Goal: Check status: Check status

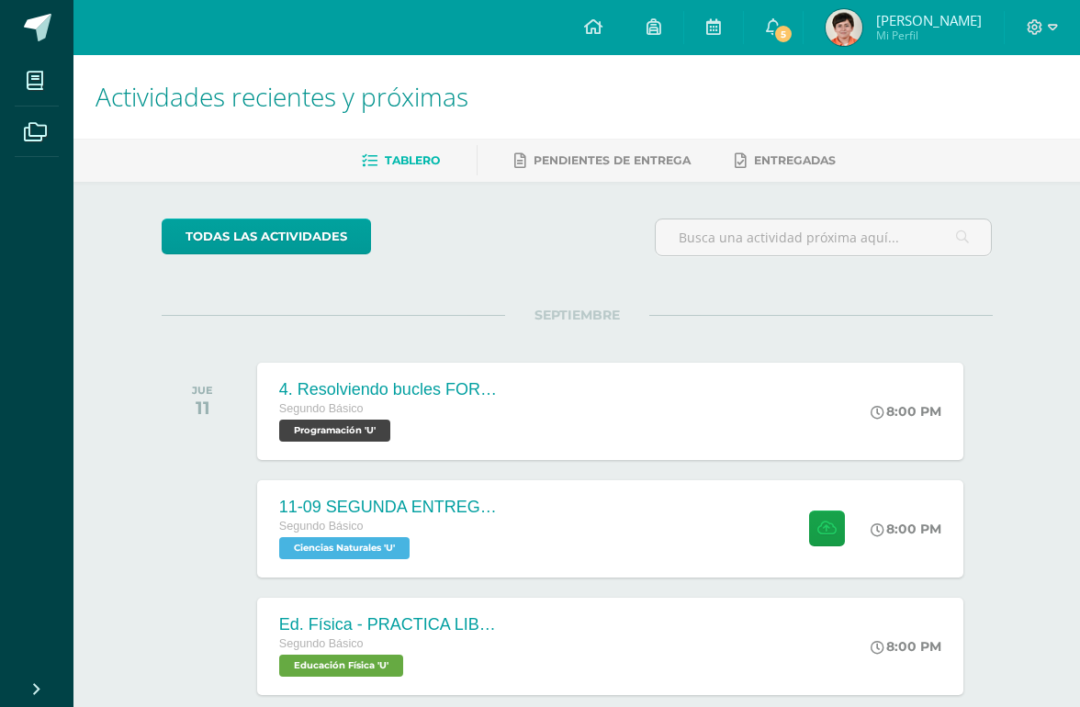
click at [802, 31] on link "5" at bounding box center [773, 27] width 59 height 55
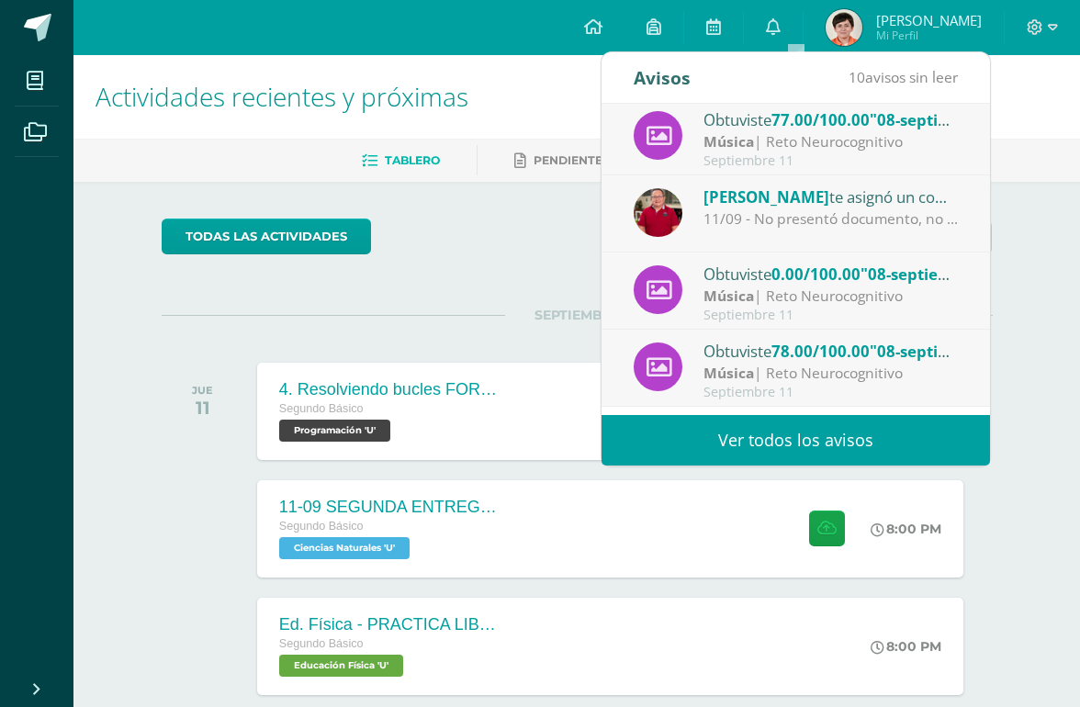
scroll to position [85, 0]
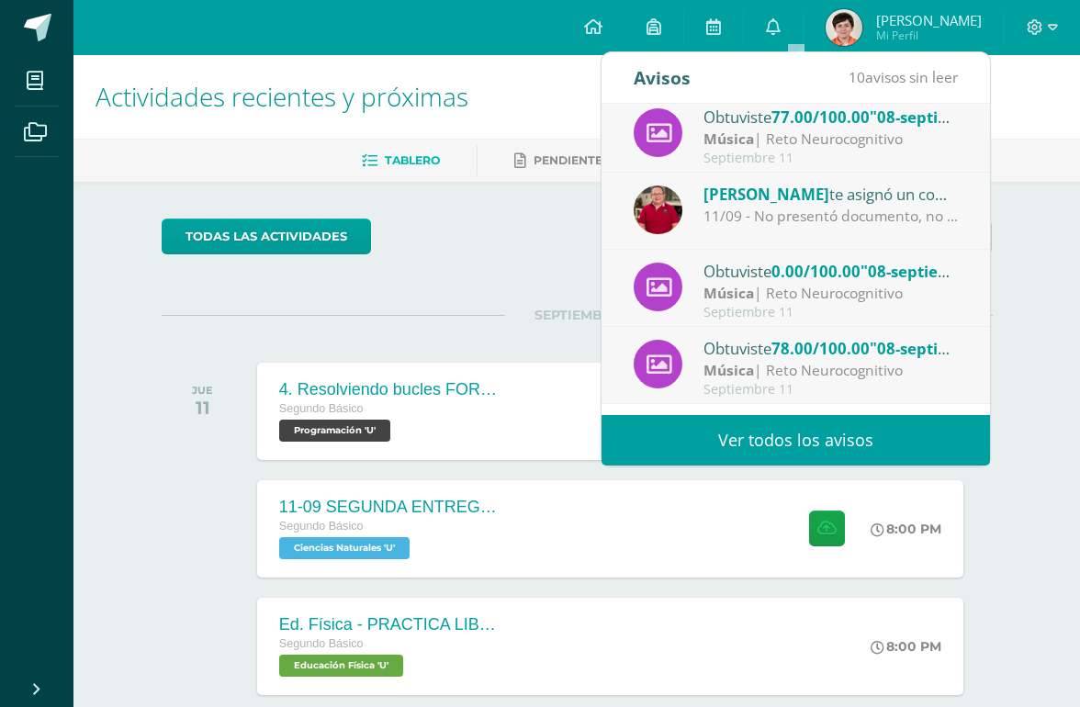
click at [808, 357] on span "78.00/100.00" at bounding box center [820, 348] width 98 height 21
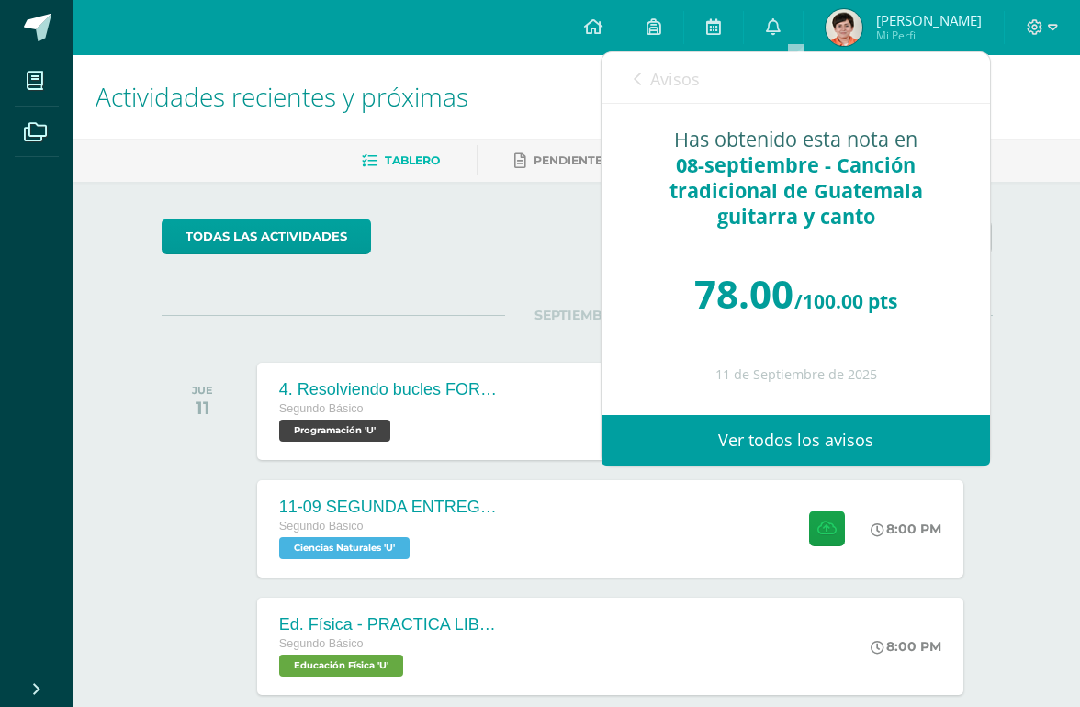
scroll to position [23, 0]
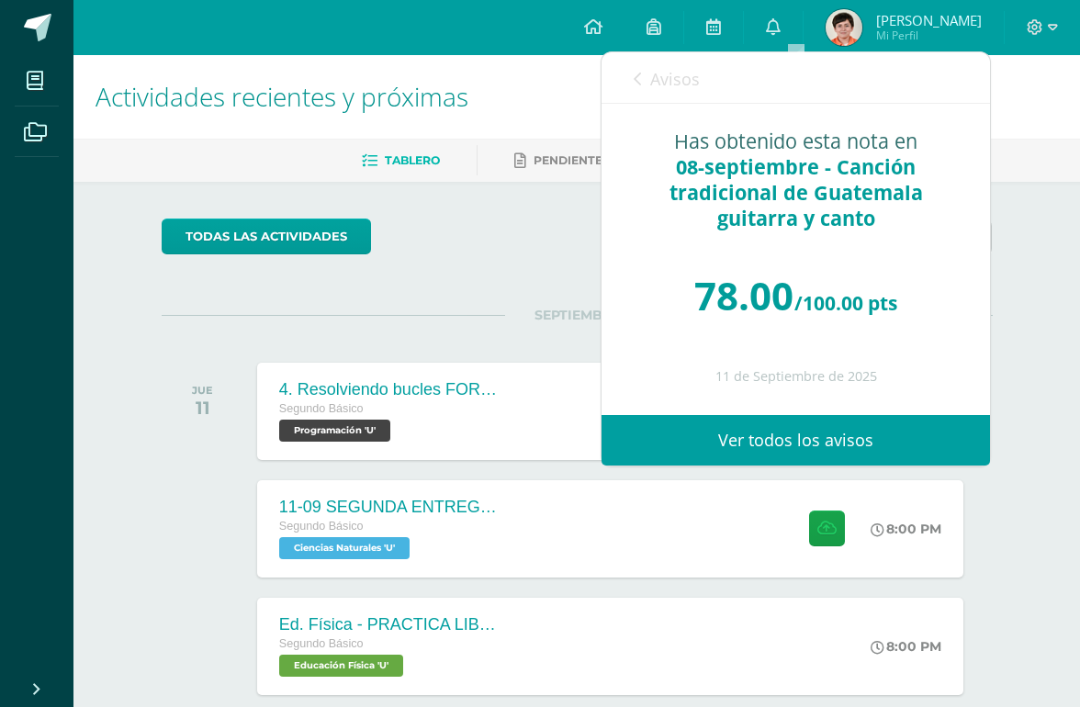
click at [692, 88] on span "Avisos" at bounding box center [675, 79] width 50 height 22
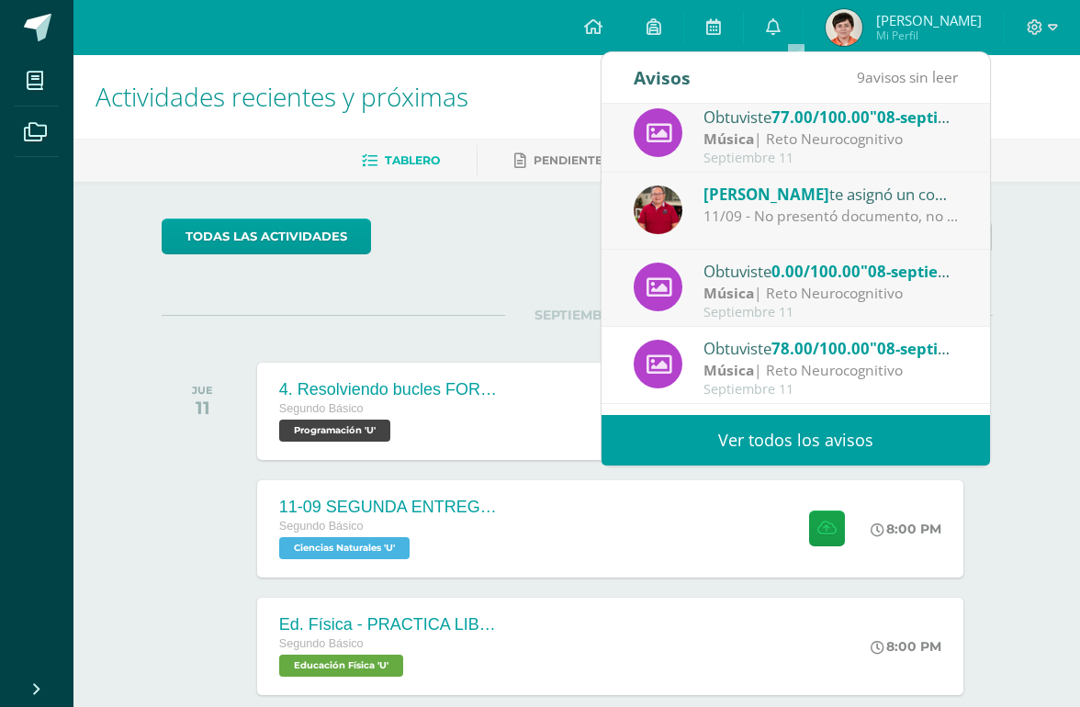
click at [861, 199] on div "Mariano Batz te asignó un comentario en '08-septiembre - Tradiciones de Guatema…" at bounding box center [830, 194] width 255 height 24
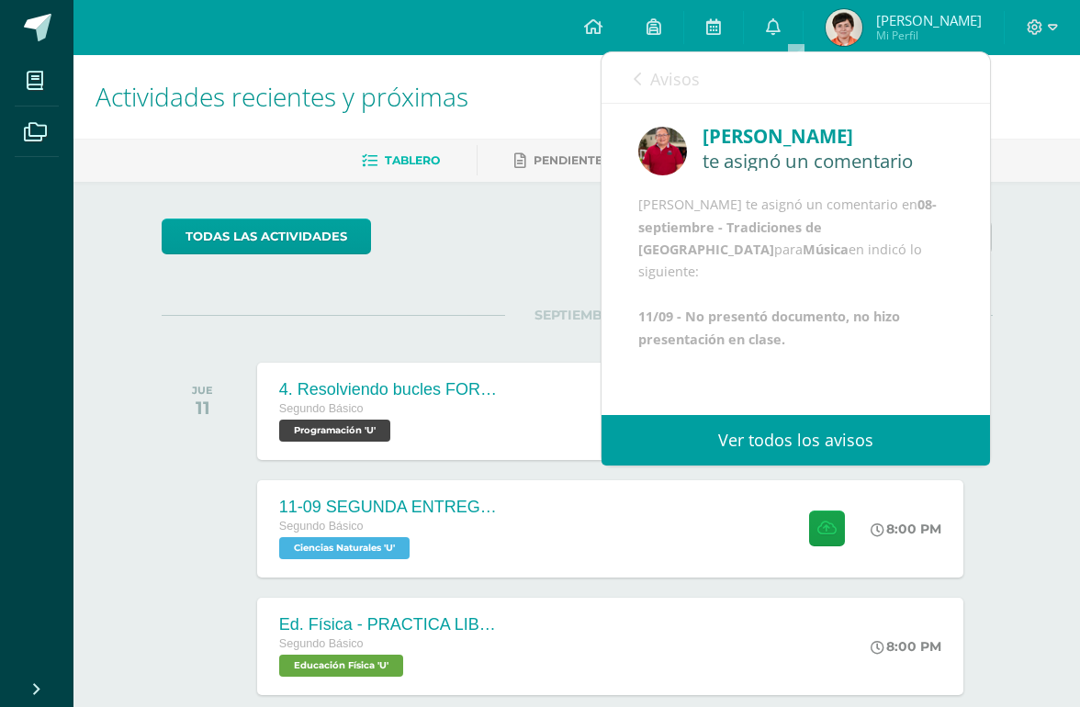
scroll to position [17, 0]
click at [660, 78] on span "Avisos" at bounding box center [675, 79] width 50 height 22
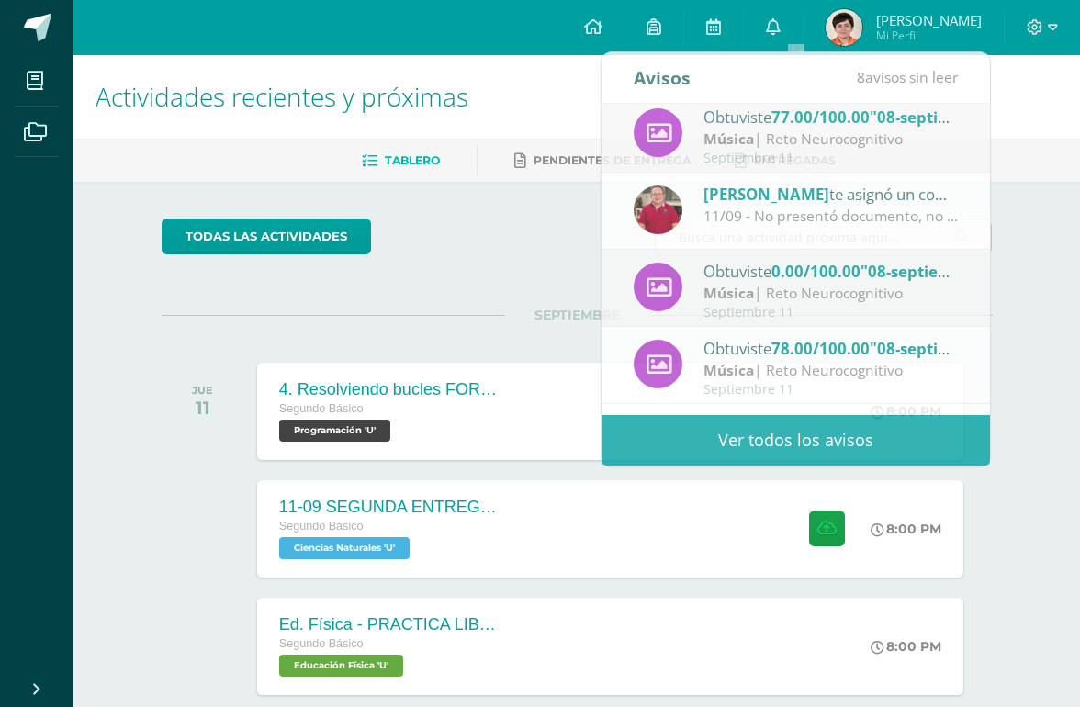
click at [912, 37] on span "Mi Perfil" at bounding box center [929, 36] width 106 height 16
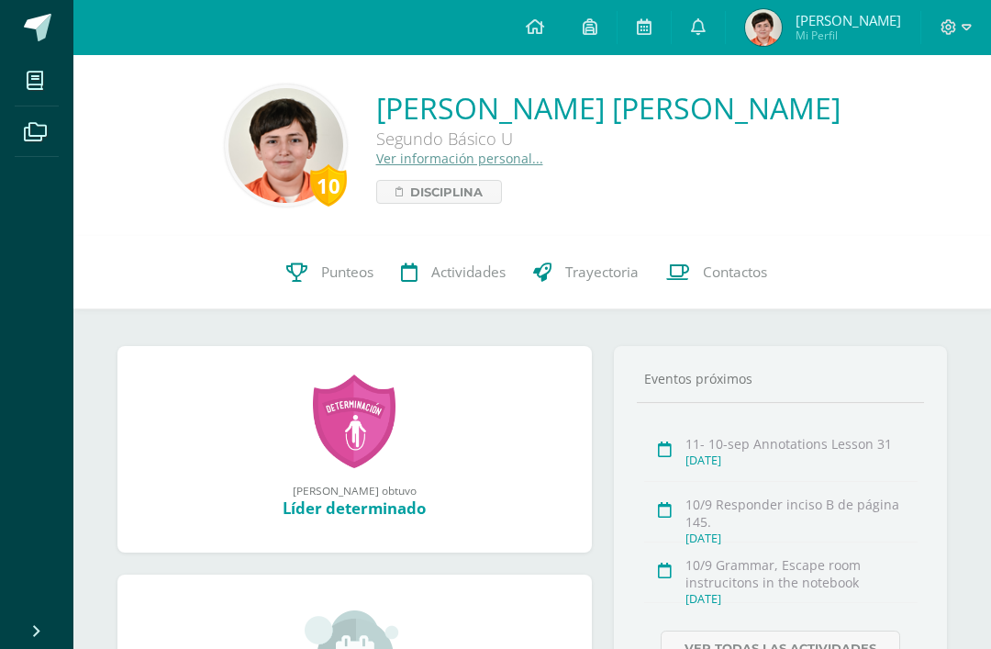
click at [671, 43] on link at bounding box center [644, 27] width 53 height 55
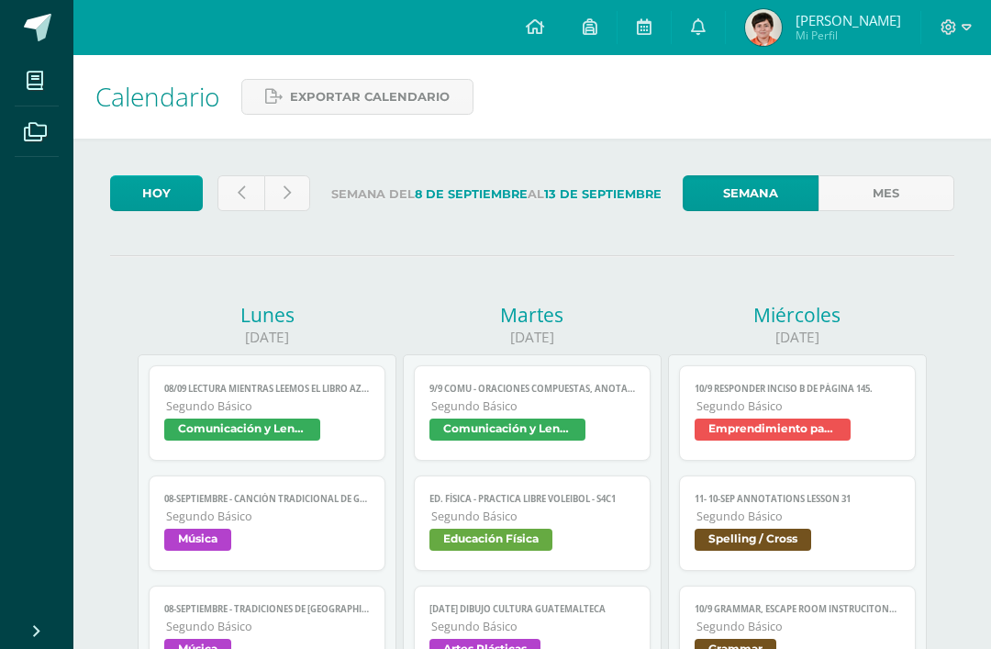
click at [181, 521] on span "Segundo Básico" at bounding box center [268, 517] width 204 height 16
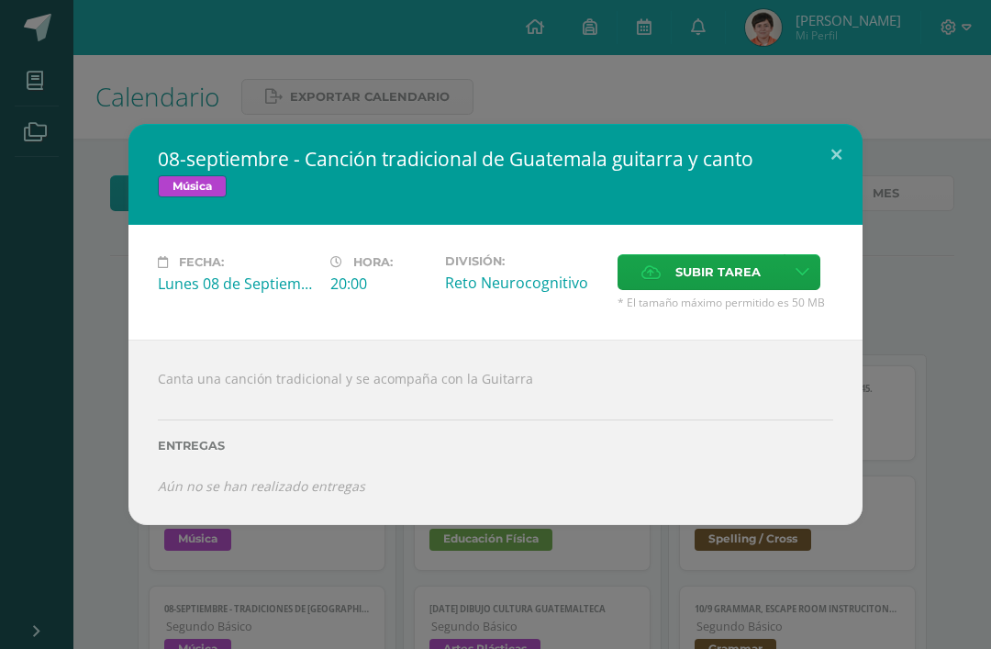
click at [836, 166] on button at bounding box center [837, 155] width 52 height 62
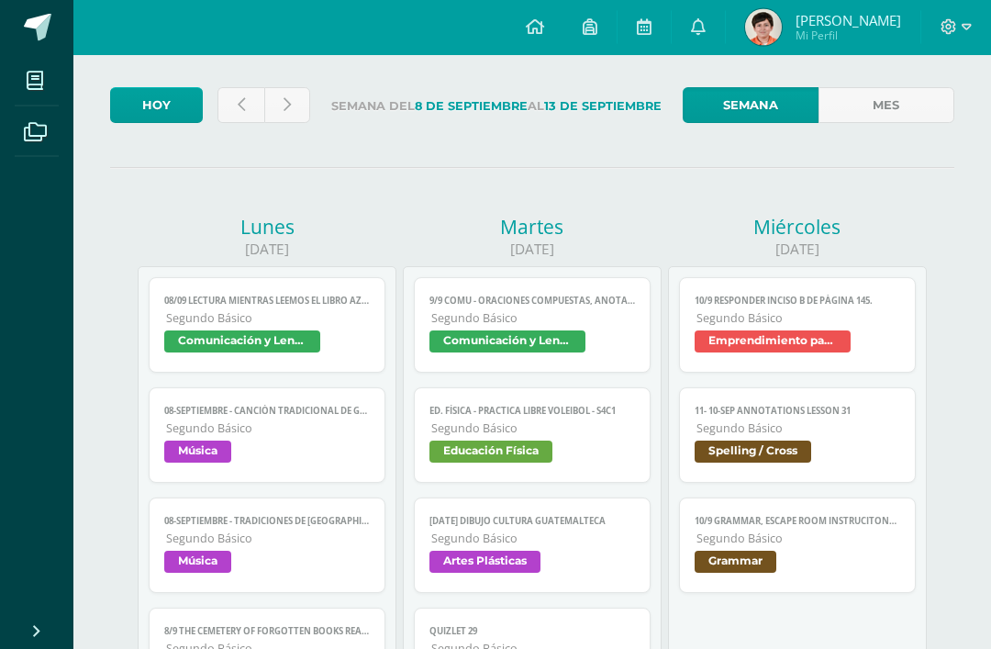
click at [213, 568] on span "Música" at bounding box center [197, 563] width 67 height 22
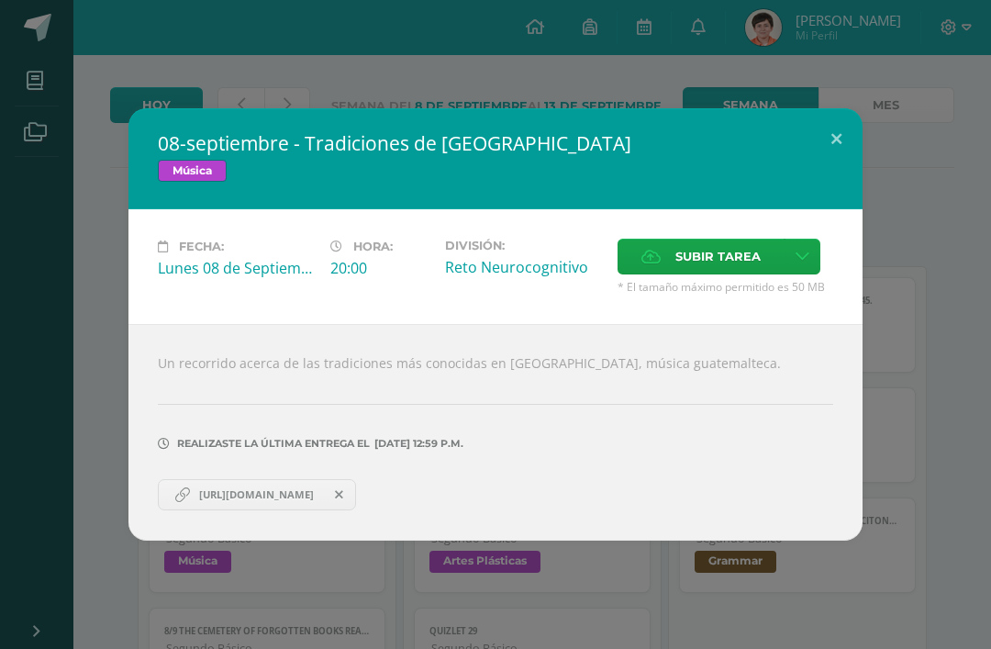
click at [842, 171] on button at bounding box center [837, 139] width 52 height 62
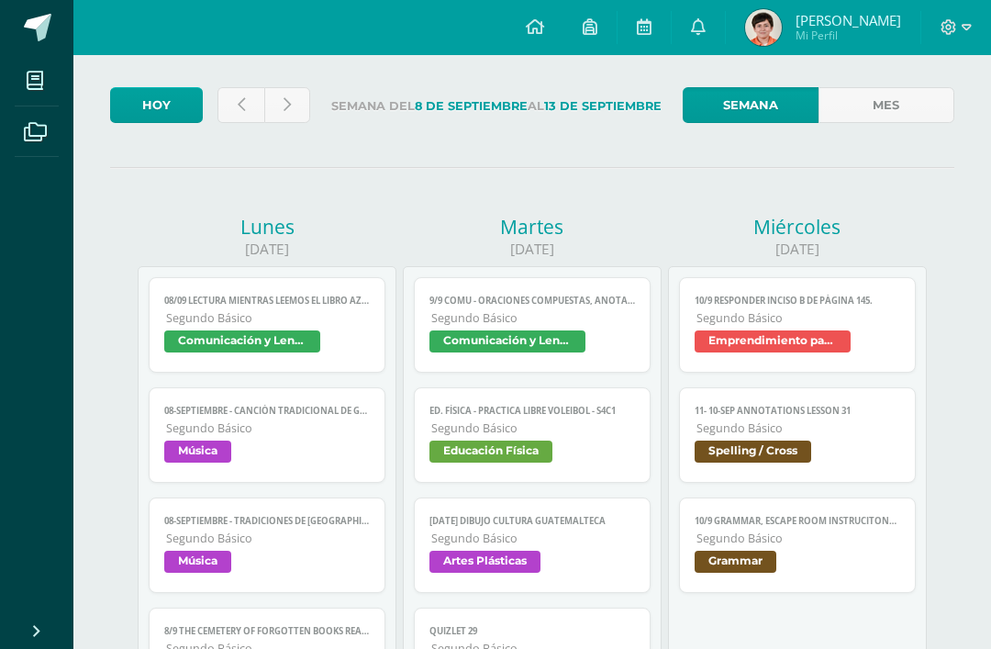
click at [181, 436] on span "Segundo Básico" at bounding box center [268, 428] width 204 height 16
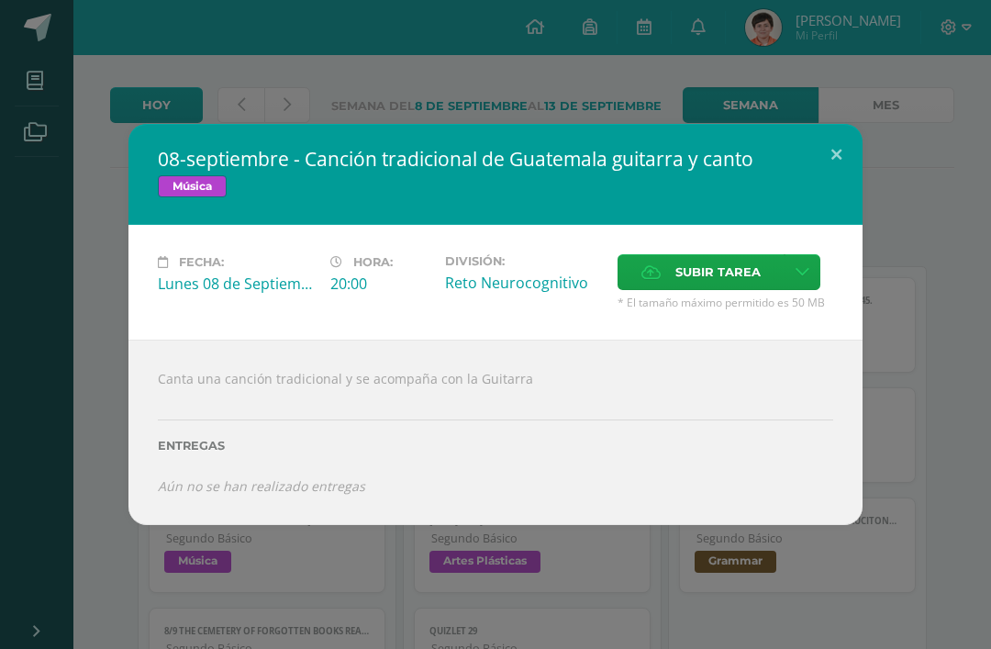
click at [832, 186] on button at bounding box center [837, 155] width 52 height 62
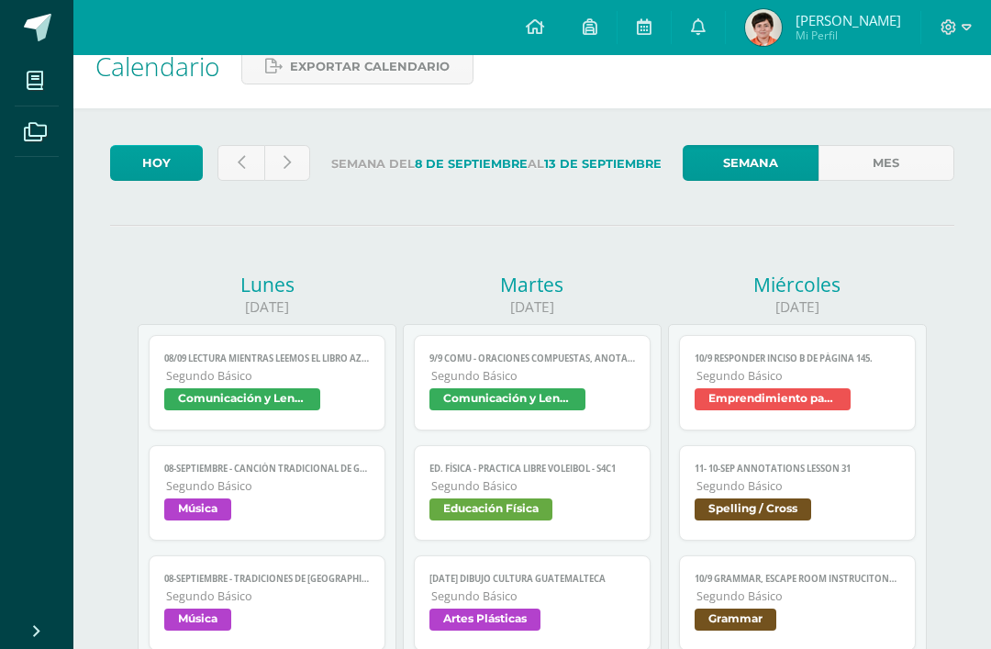
scroll to position [0, 0]
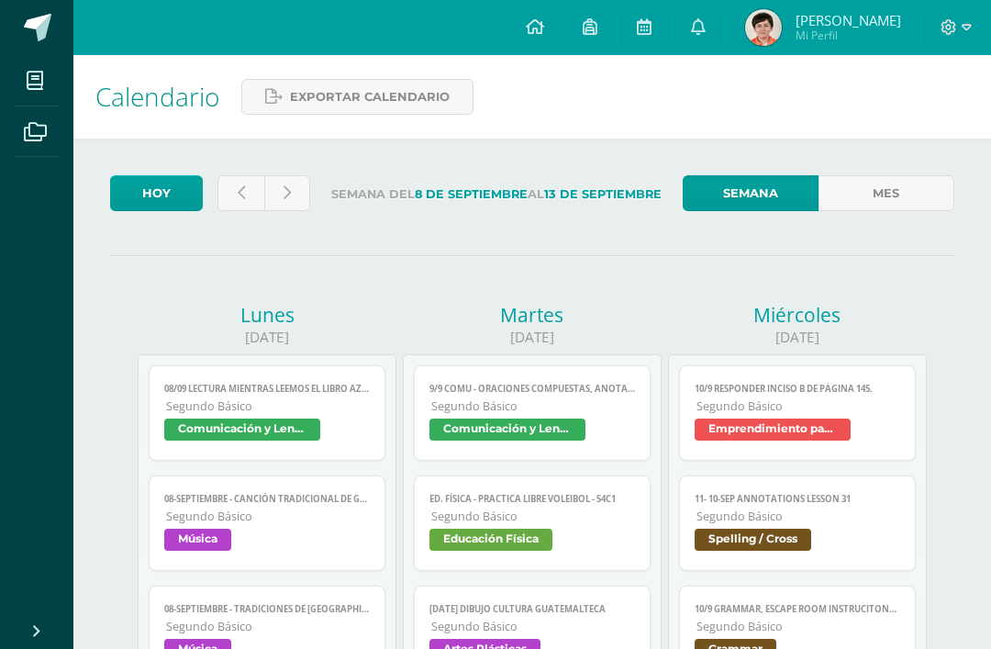
click at [550, 39] on link at bounding box center [535, 27] width 57 height 55
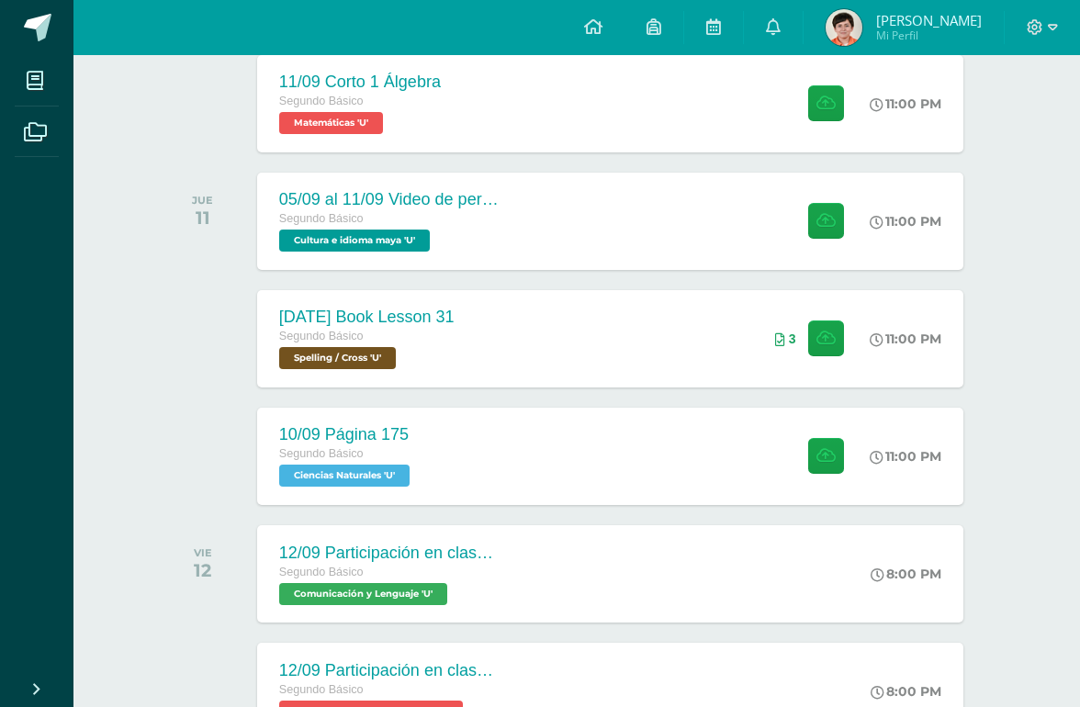
scroll to position [894, 0]
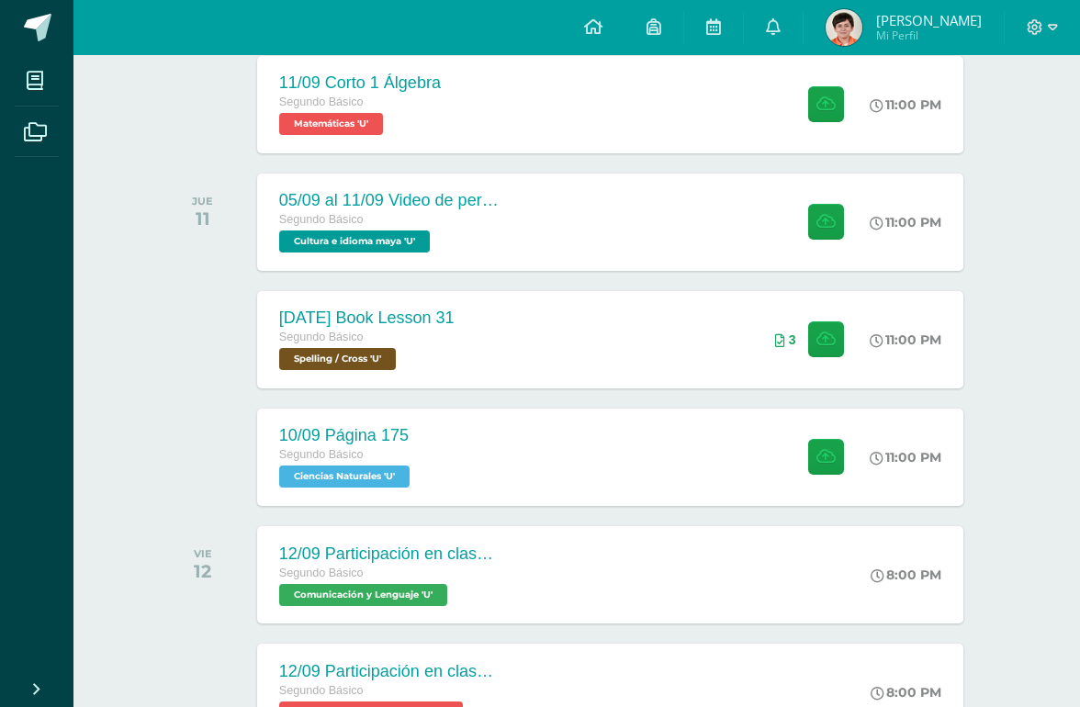
click at [286, 252] on span "Cultura e idioma maya 'U'" at bounding box center [354, 241] width 151 height 22
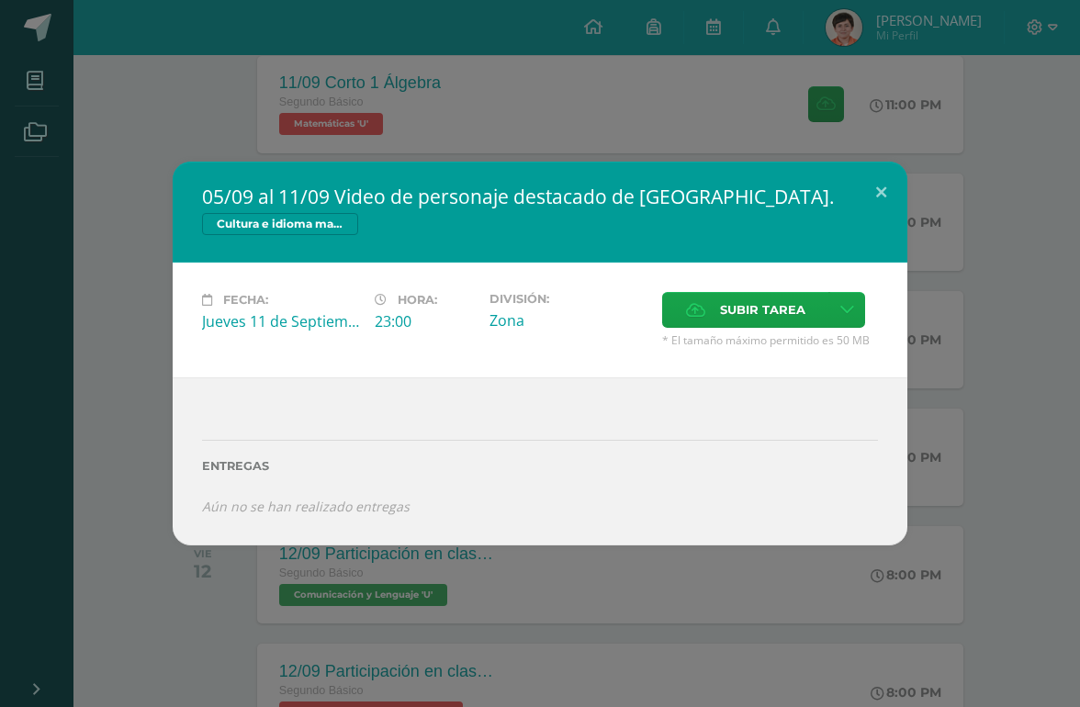
click at [879, 193] on button at bounding box center [881, 193] width 52 height 62
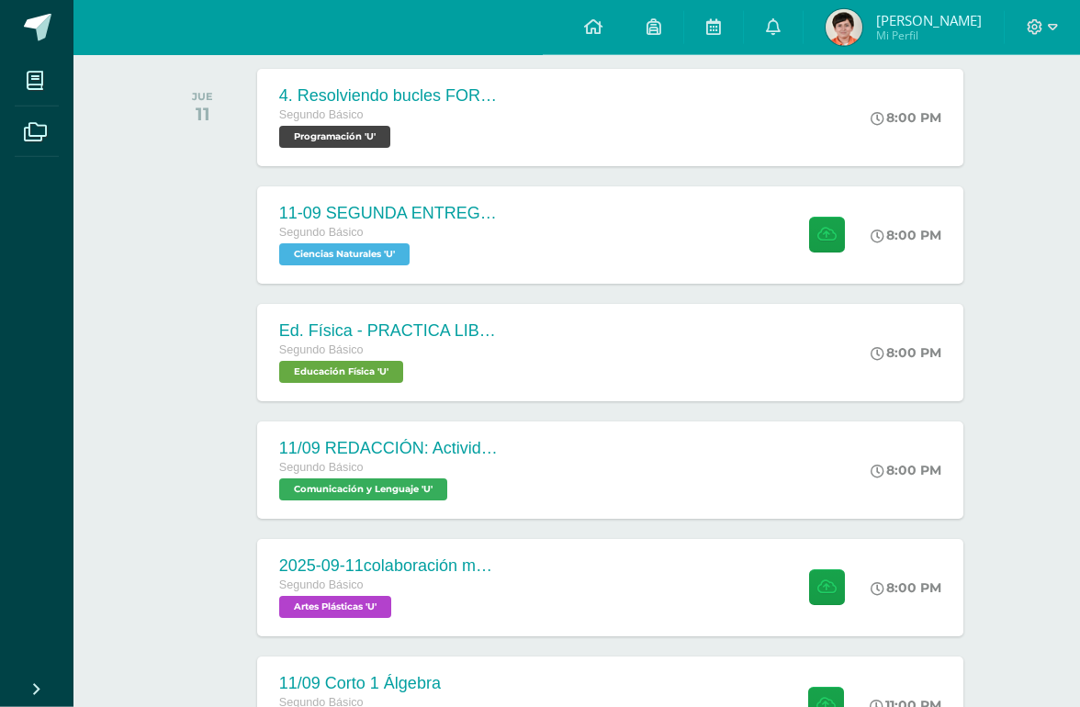
scroll to position [301, 0]
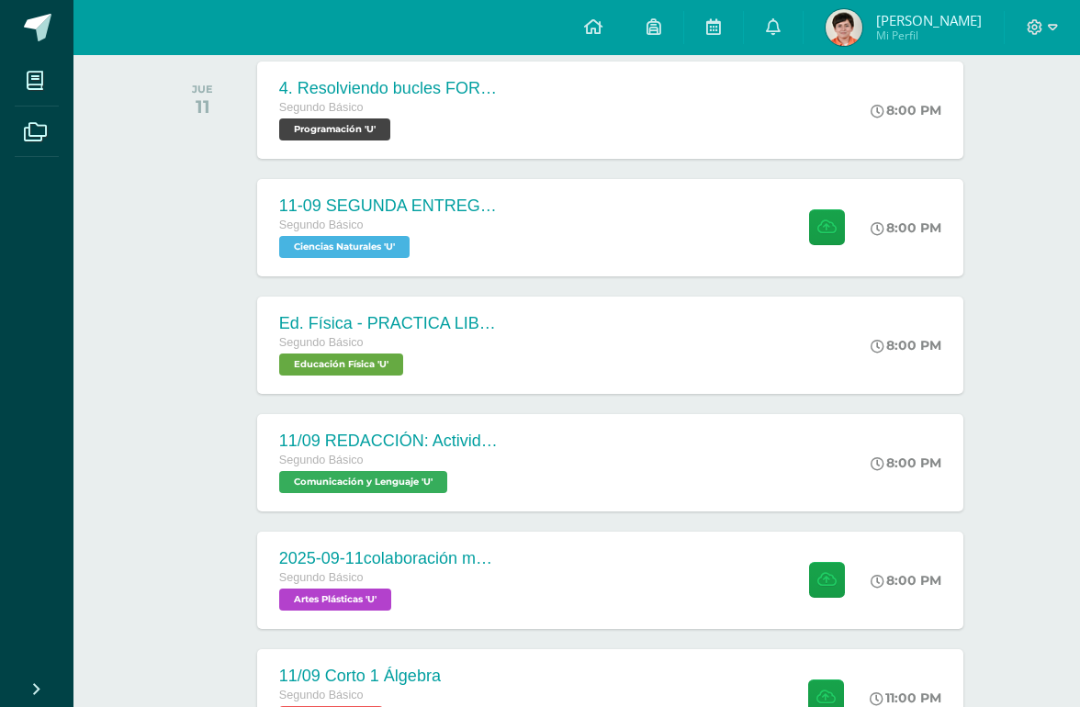
click at [929, 23] on span "[PERSON_NAME]" at bounding box center [929, 20] width 106 height 18
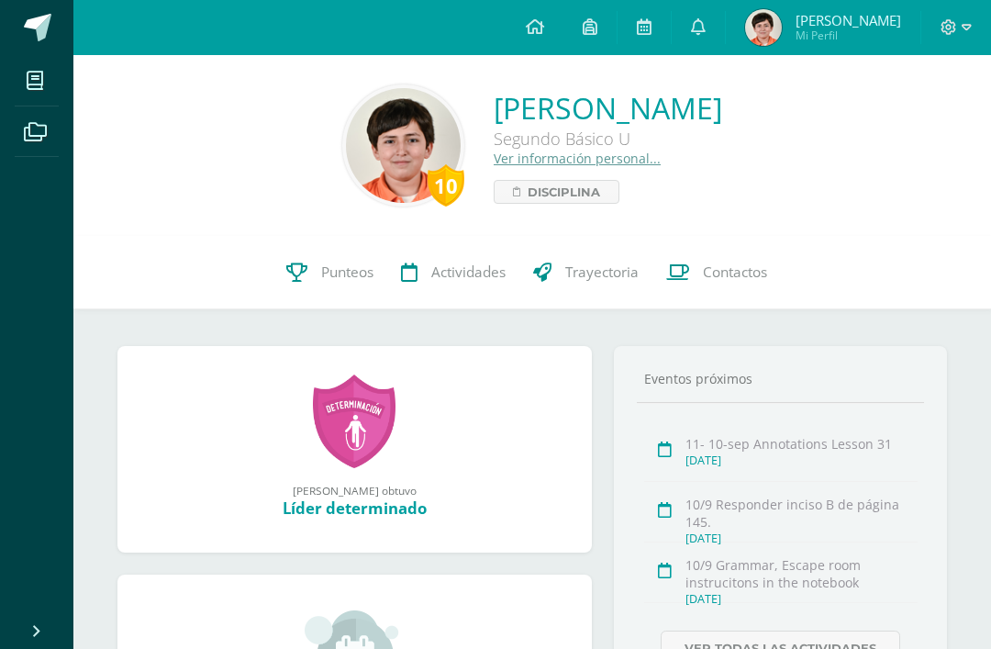
click at [349, 305] on link "Punteos" at bounding box center [330, 272] width 115 height 73
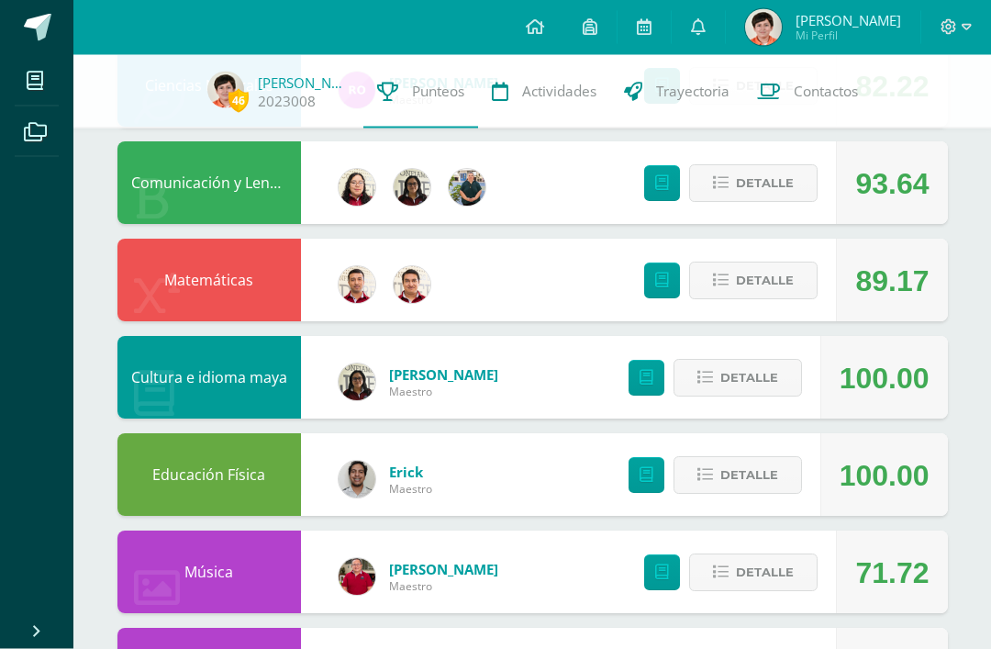
scroll to position [342, 0]
click at [797, 294] on button "Detalle" at bounding box center [753, 281] width 129 height 38
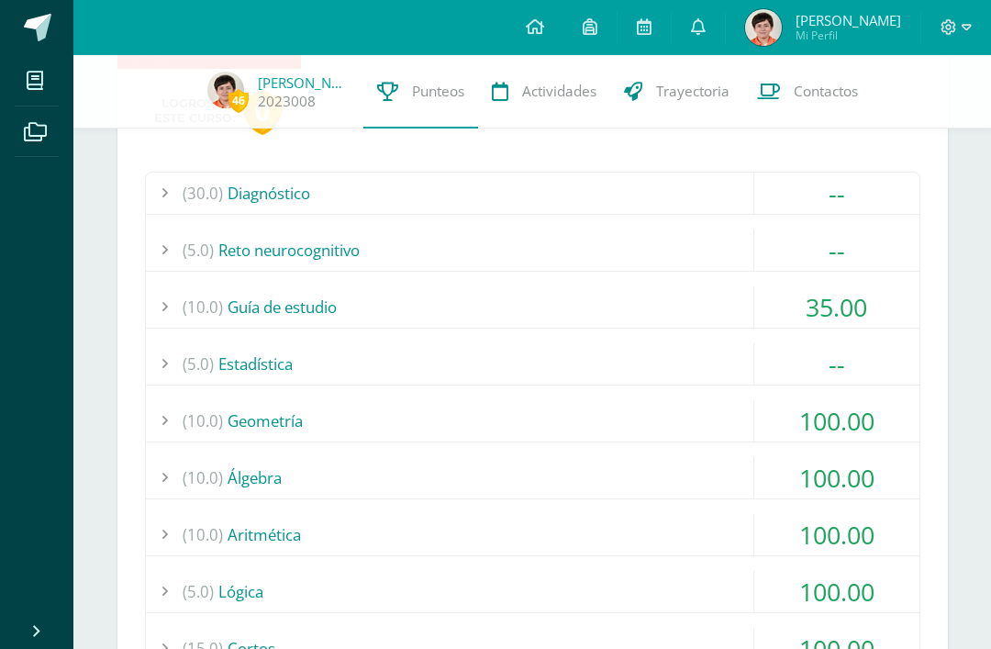
scroll to position [603, 0]
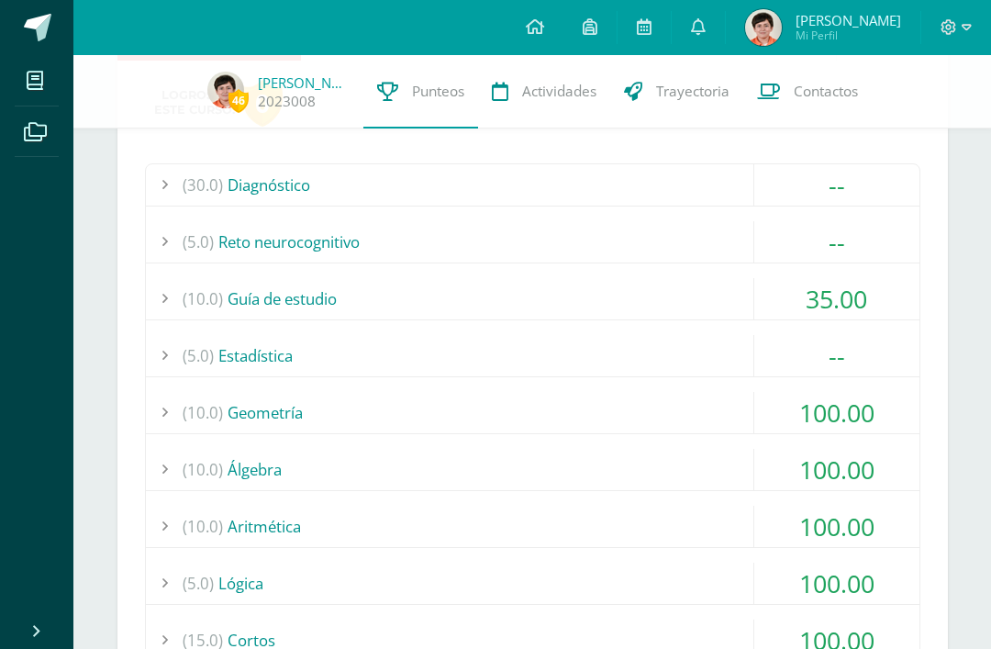
click at [818, 319] on div "35.00" at bounding box center [837, 298] width 165 height 41
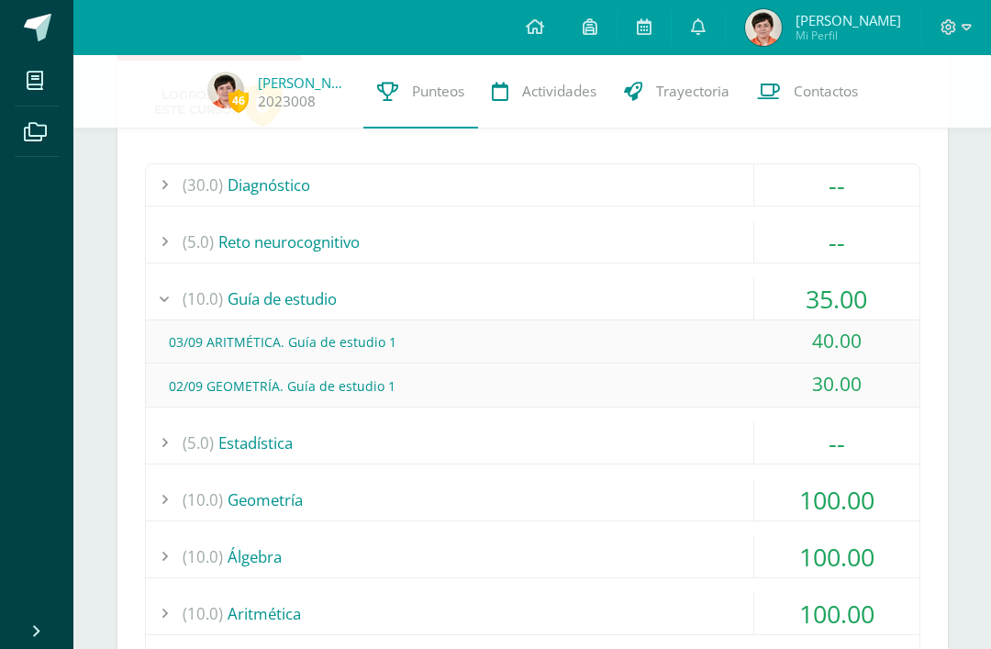
click at [863, 303] on div "35.00" at bounding box center [837, 298] width 165 height 41
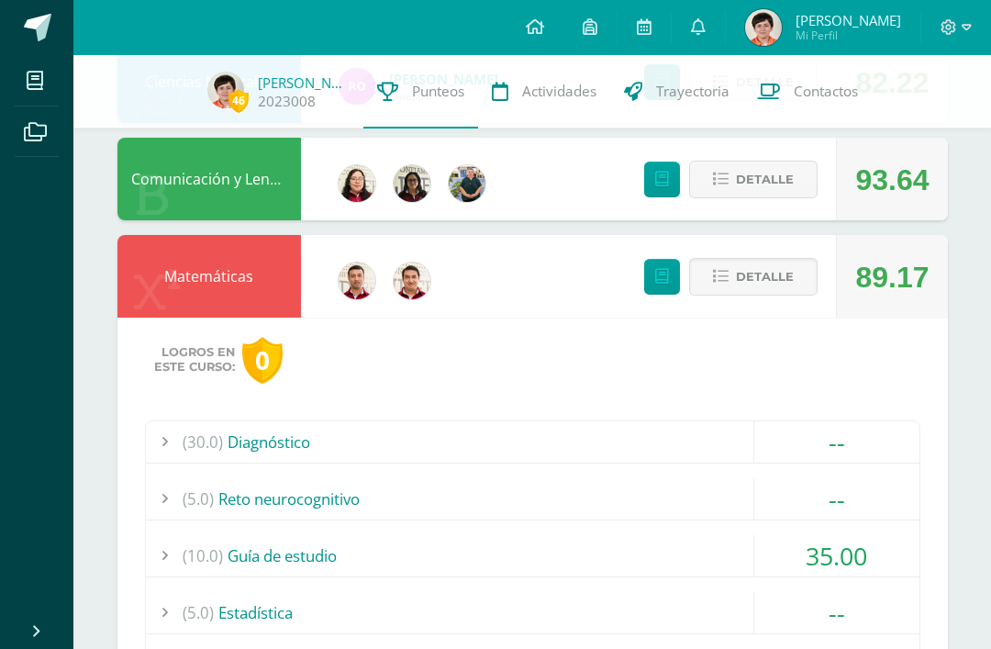
click at [791, 278] on span "Detalle" at bounding box center [765, 277] width 58 height 34
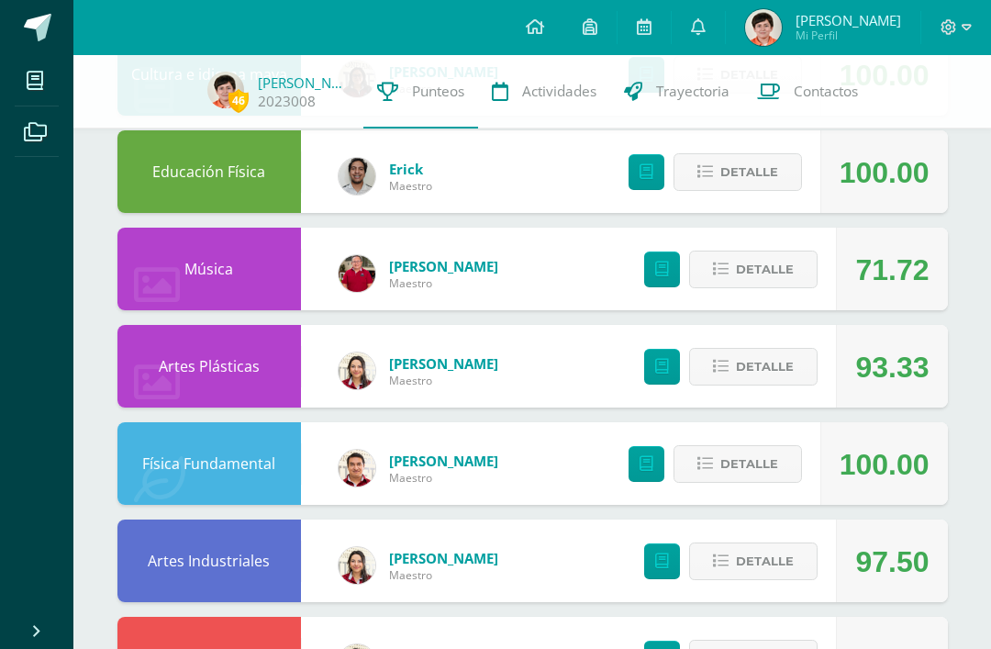
scroll to position [648, 0]
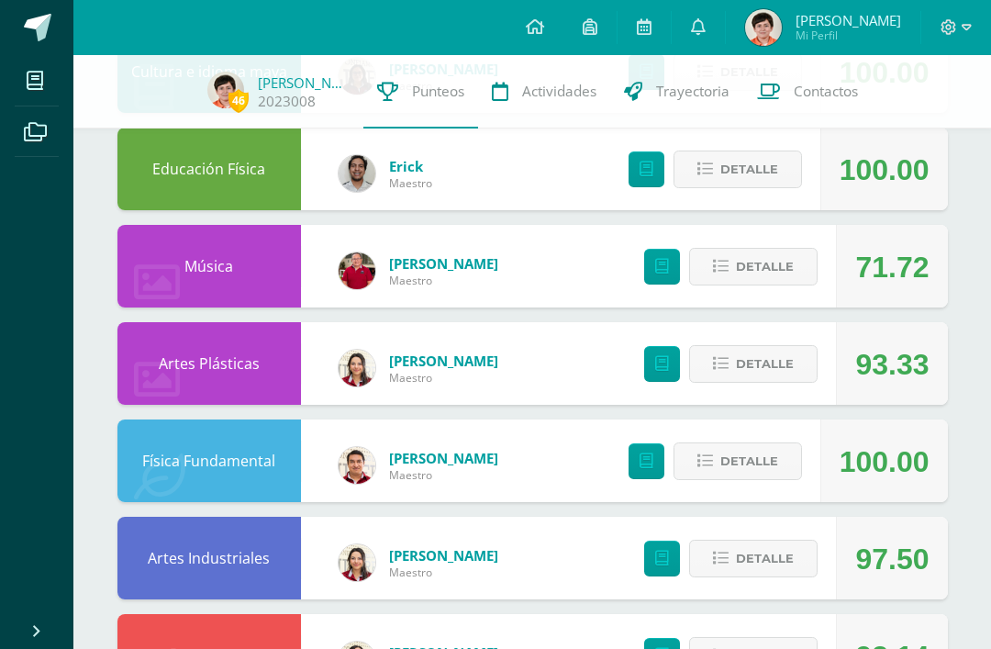
click at [761, 274] on span "Detalle" at bounding box center [765, 267] width 58 height 34
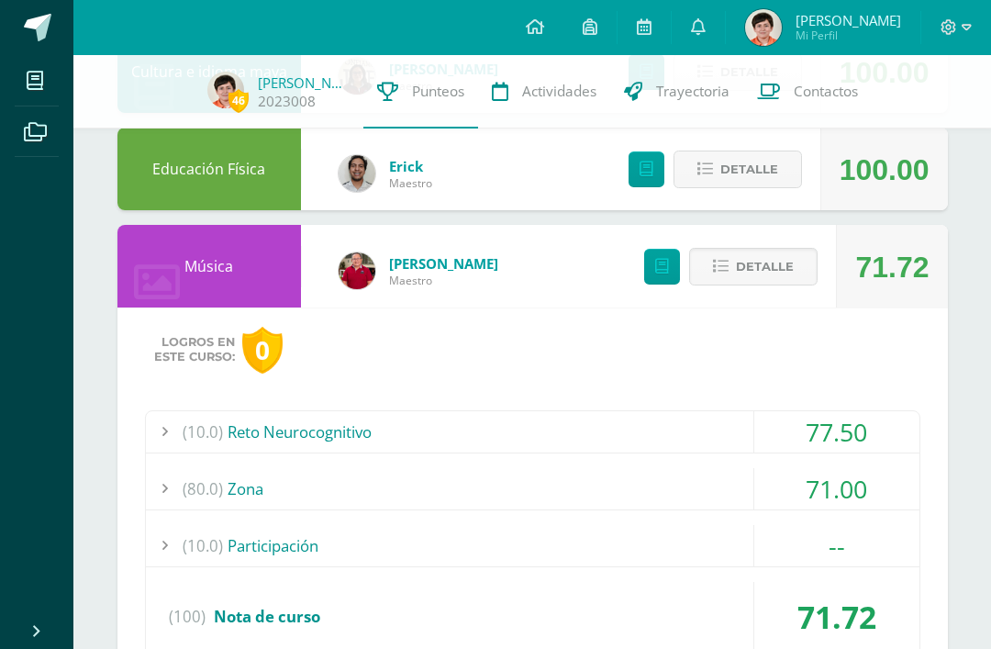
click at [839, 449] on div "77.50" at bounding box center [837, 431] width 165 height 41
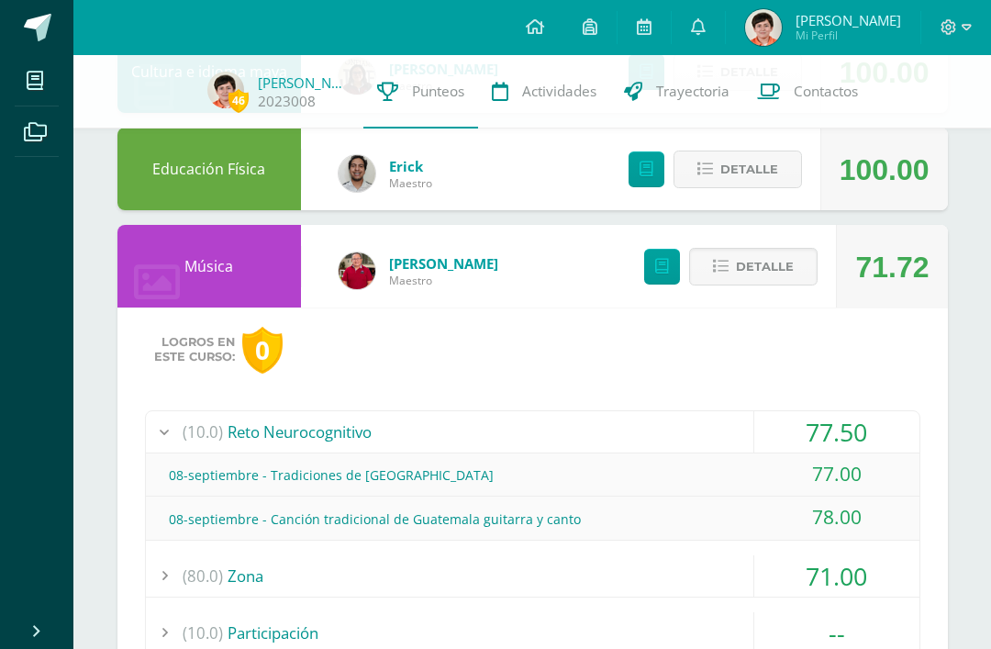
click at [867, 428] on div "77.50" at bounding box center [837, 431] width 165 height 41
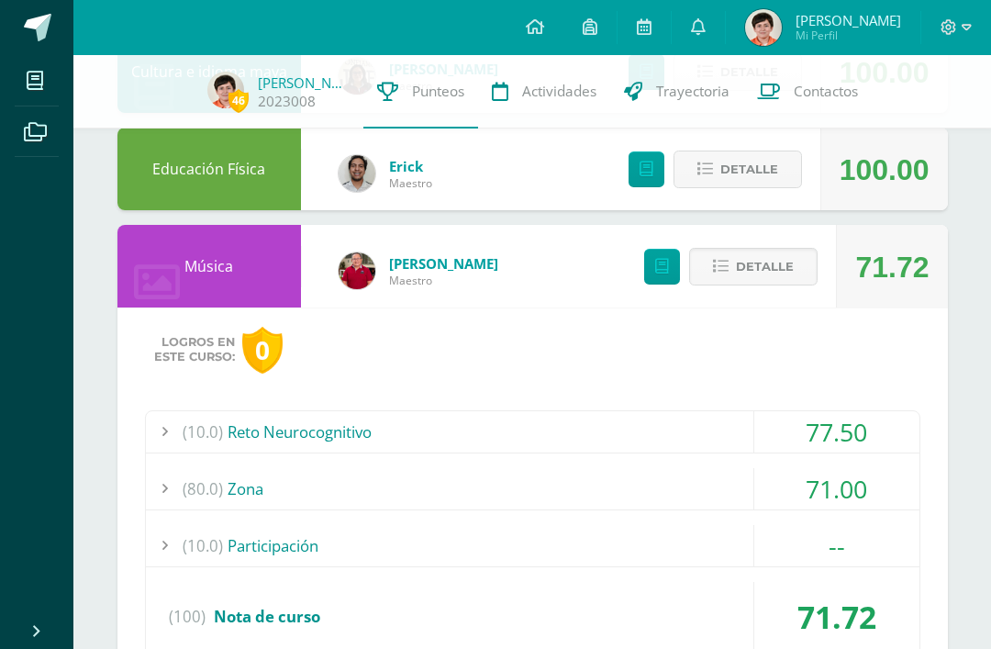
click at [772, 272] on span "Detalle" at bounding box center [765, 267] width 58 height 34
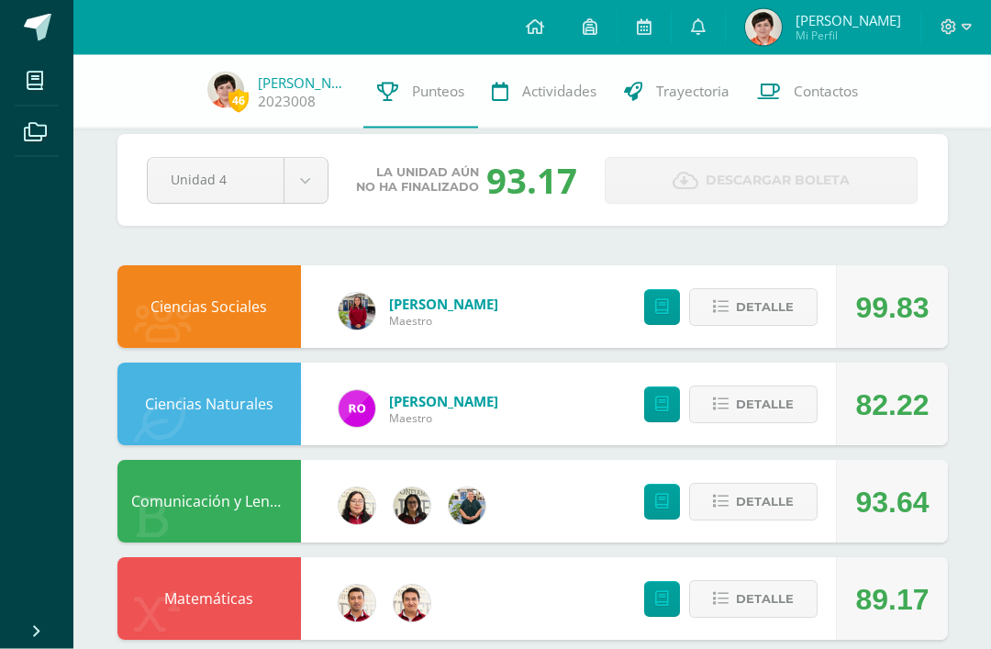
scroll to position [0, 0]
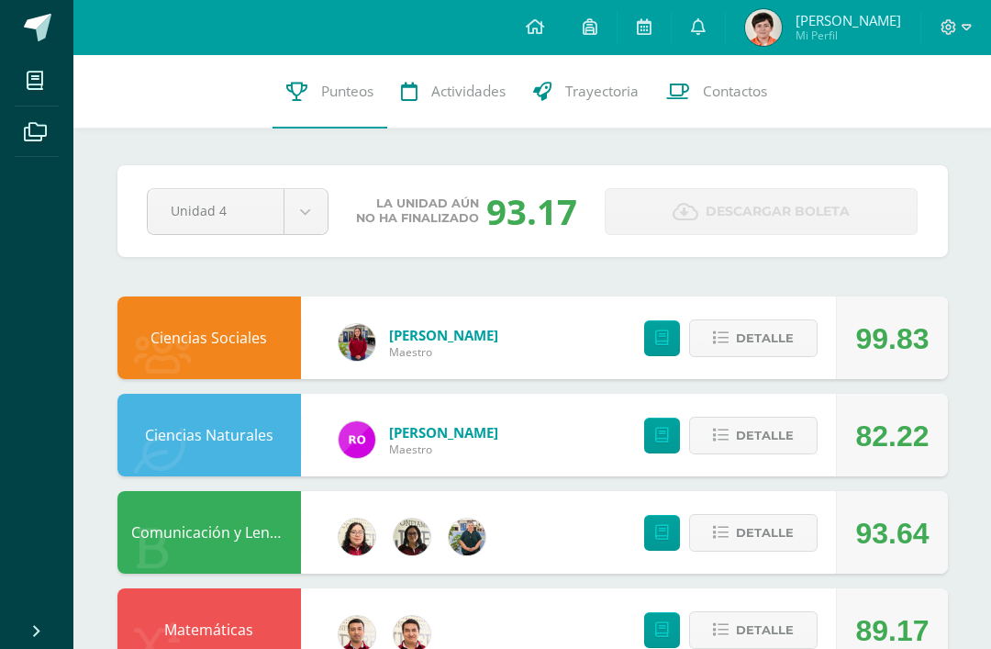
click at [749, 426] on span "Detalle" at bounding box center [765, 436] width 58 height 34
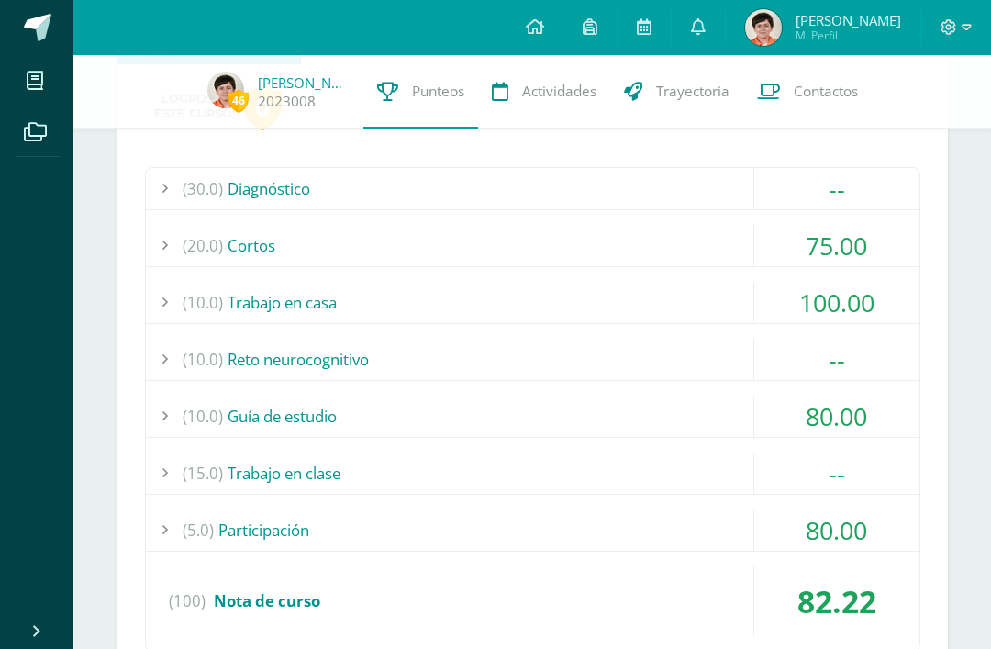
scroll to position [403, 0]
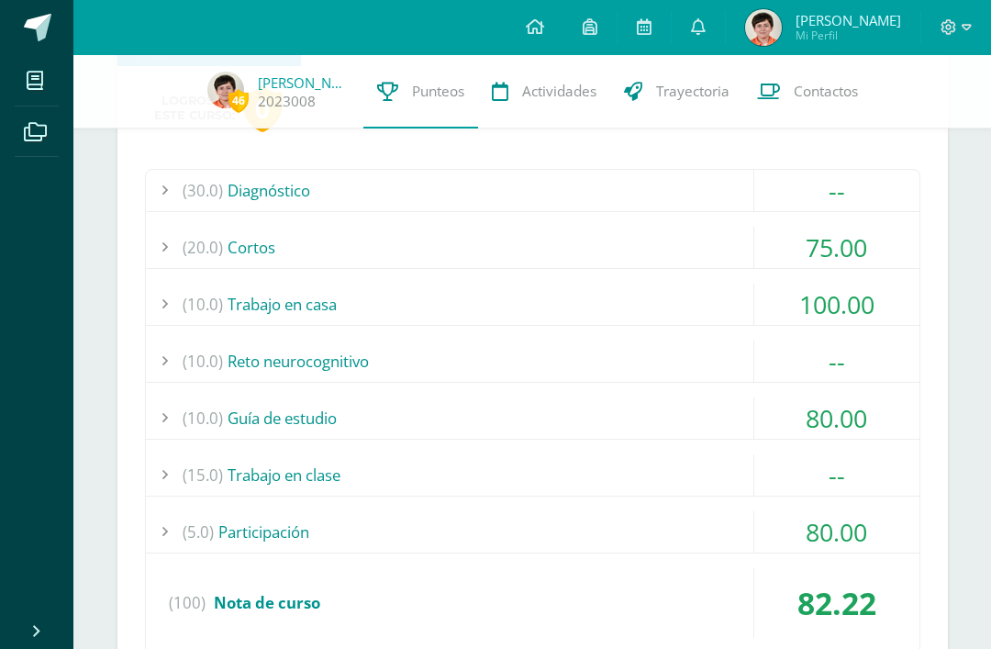
click at [861, 235] on div "75.00" at bounding box center [837, 247] width 165 height 41
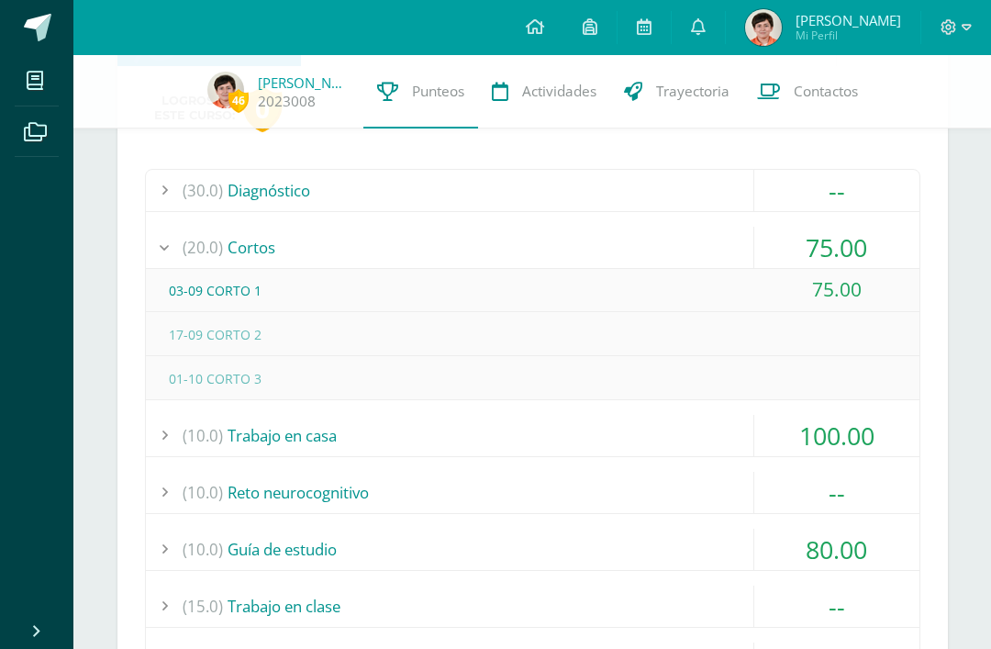
click at [840, 253] on div "75.00" at bounding box center [837, 247] width 165 height 41
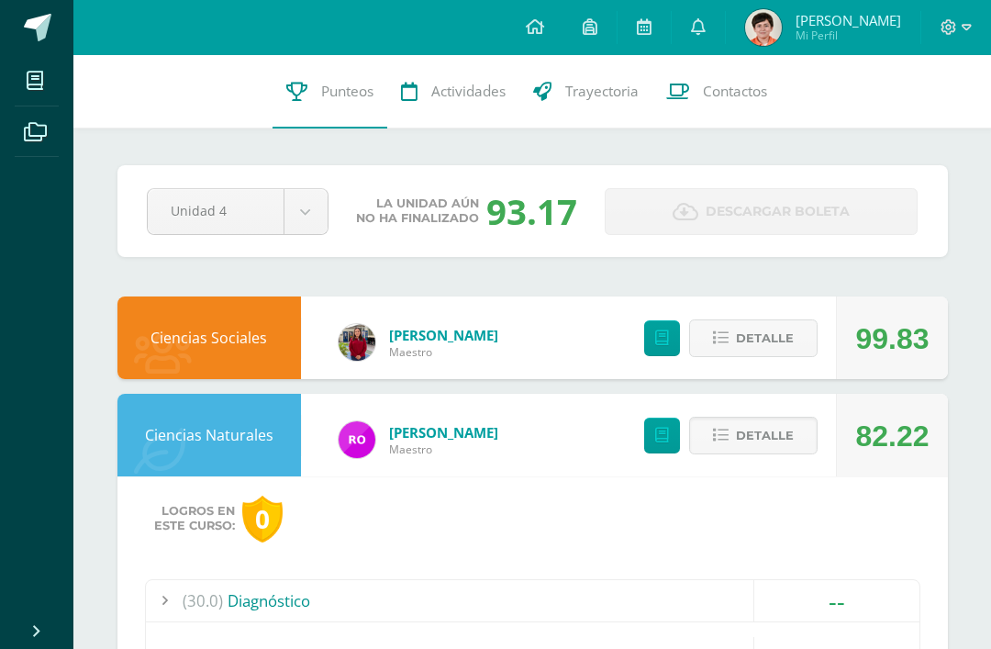
scroll to position [6, 0]
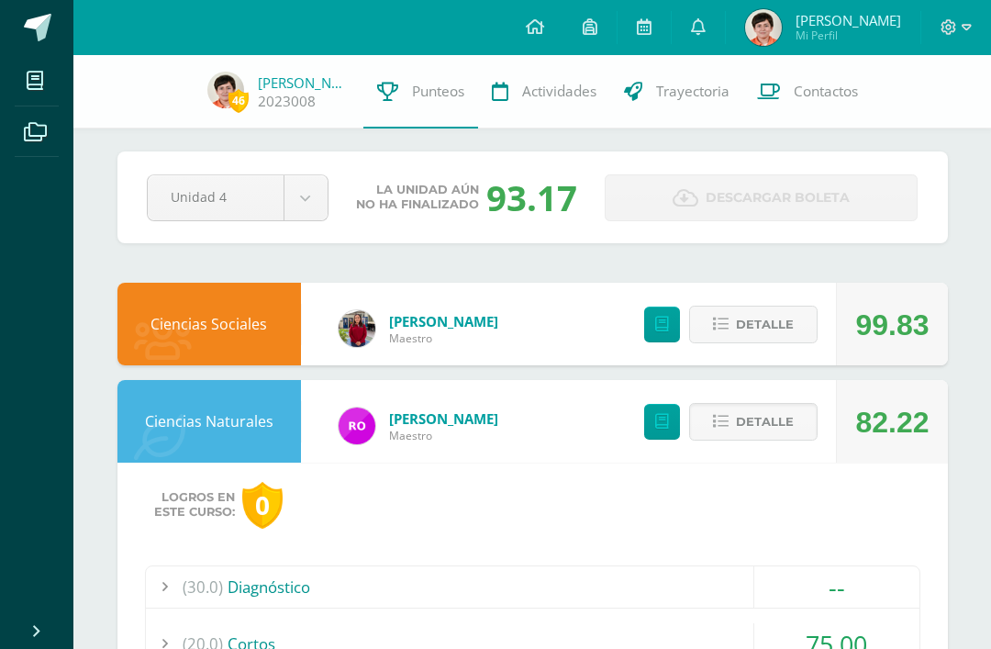
click at [767, 424] on span "Detalle" at bounding box center [765, 422] width 58 height 34
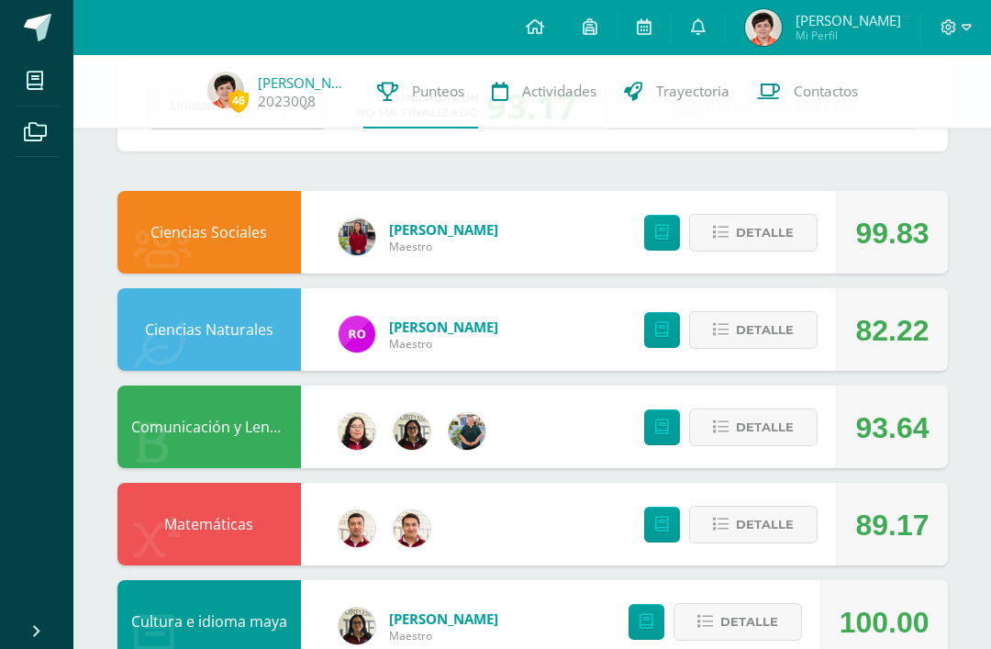
scroll to position [97, 0]
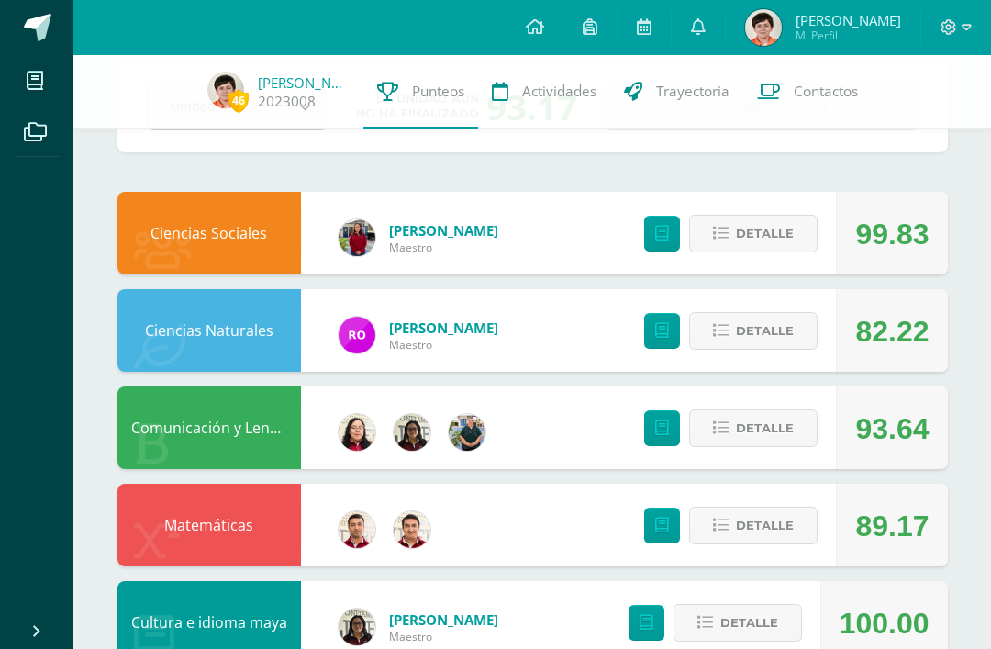
click at [640, 353] on div "Detalle" at bounding box center [726, 330] width 219 height 83
click at [663, 324] on link at bounding box center [662, 331] width 36 height 36
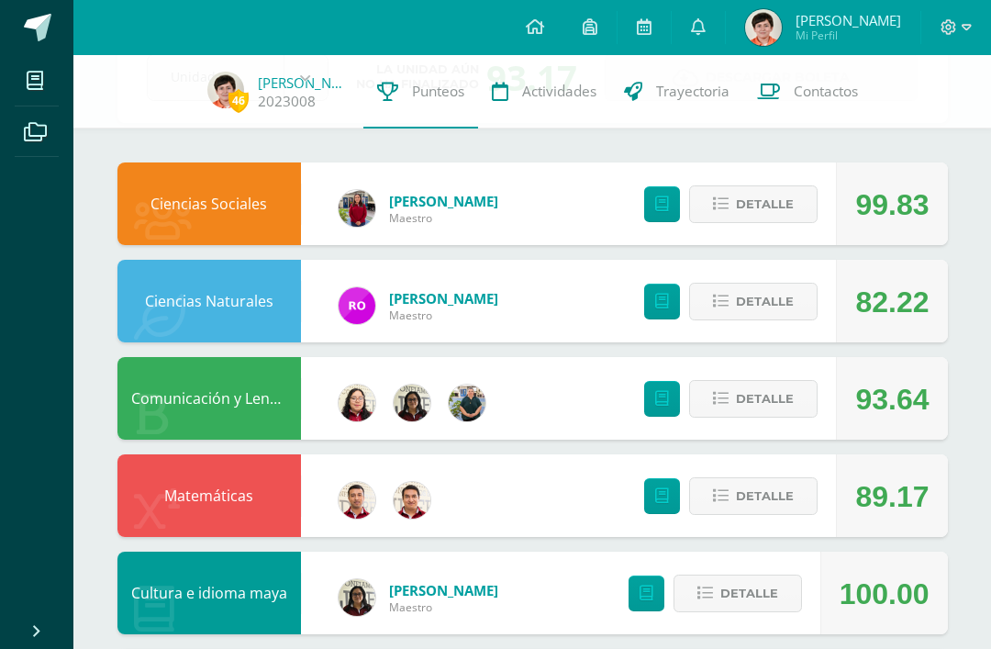
click at [544, 32] on icon at bounding box center [535, 26] width 18 height 17
